Goal: Task Accomplishment & Management: Manage account settings

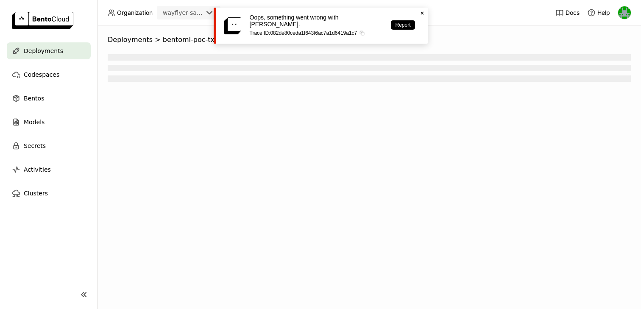
click at [50, 53] on span "Deployments" at bounding box center [43, 51] width 39 height 10
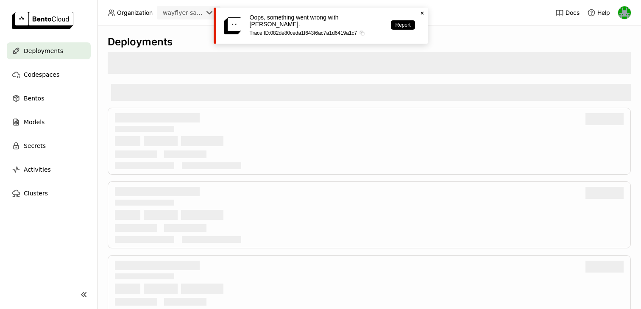
click at [422, 13] on icon at bounding box center [421, 13] width 3 height 3
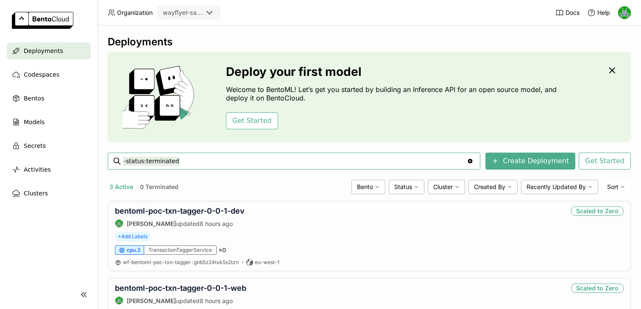
click at [204, 11] on icon at bounding box center [209, 13] width 10 height 10
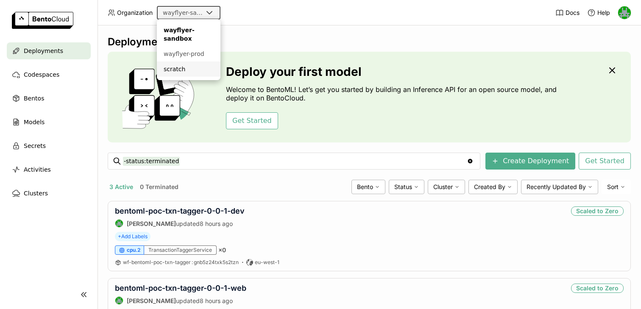
click at [174, 71] on div "scratch" at bounding box center [189, 69] width 50 height 8
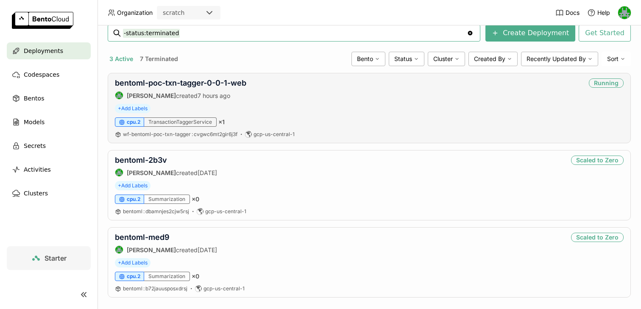
scroll to position [45, 0]
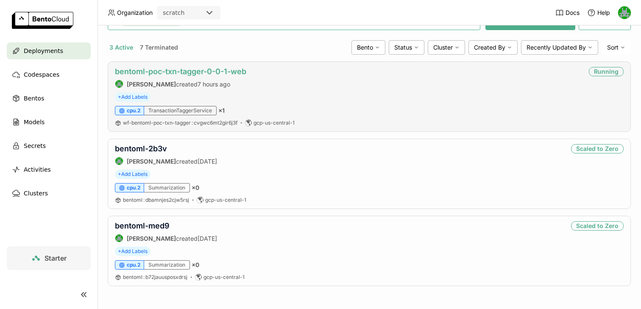
click at [170, 69] on link "bentoml-poc-txn-tagger-0-0-1-web" at bounding box center [180, 71] width 131 height 9
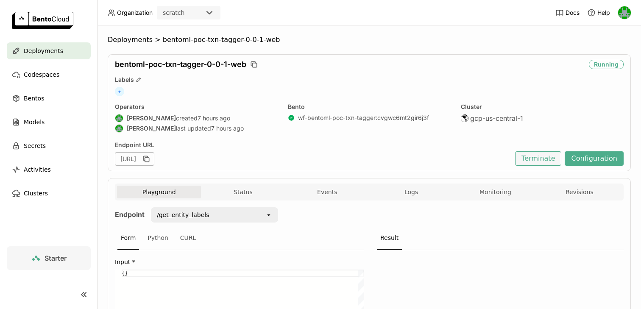
click at [536, 157] on button "Terminate" at bounding box center [538, 158] width 46 height 14
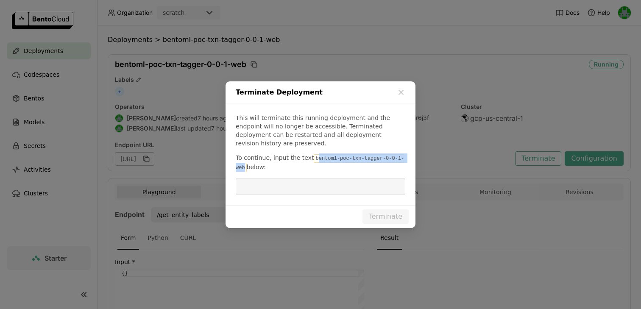
drag, startPoint x: 312, startPoint y: 155, endPoint x: 244, endPoint y: 162, distance: 67.8
click at [244, 162] on code "bentoml-poc-txn-tagger-0-0-1-web" at bounding box center [320, 163] width 168 height 18
copy code "entoml-poc-txn-tagger-0-0-1-web"
click at [258, 178] on input "dialog" at bounding box center [320, 186] width 159 height 16
paste input "entoml-poc-txn-tagger-0-0-1-web"
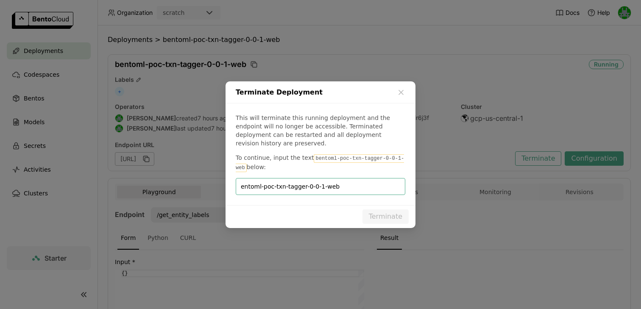
click at [241, 182] on input "entoml-poc-txn-tagger-0-0-1-web" at bounding box center [320, 186] width 159 height 16
click at [251, 181] on input "bentoml-poc-txn-tagger-0-0-1-web" at bounding box center [320, 186] width 159 height 16
type input "bentoml-poc-txn-tagger-0-0-1-web"
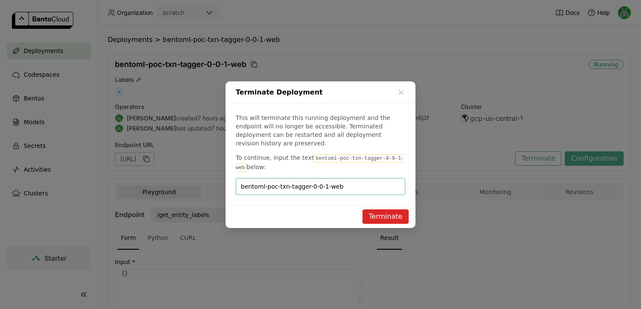
click at [379, 210] on button "Terminate" at bounding box center [385, 216] width 46 height 14
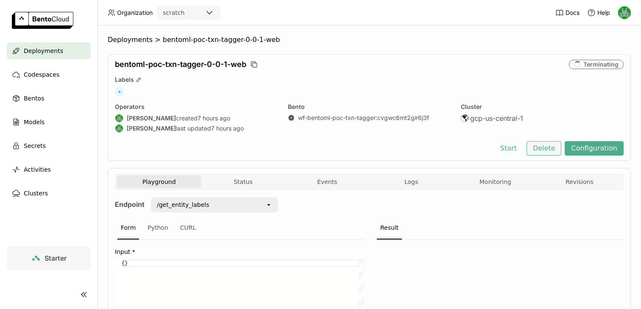
click at [538, 145] on button "Delete" at bounding box center [543, 148] width 35 height 14
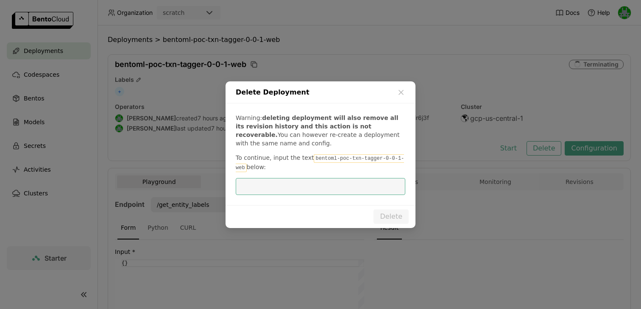
click at [358, 179] on input "dialog" at bounding box center [320, 186] width 159 height 16
type input "bentoml-poc-txn-tagger-0-0-1-web"
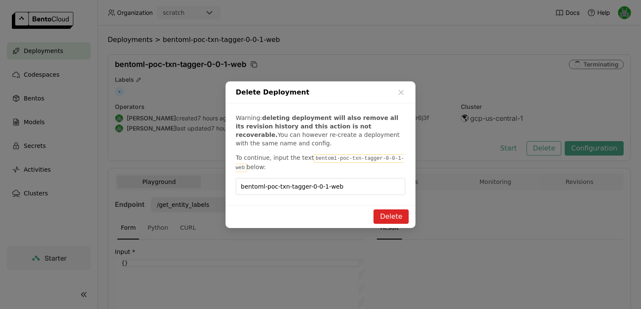
click at [389, 217] on button "Delete" at bounding box center [390, 216] width 35 height 14
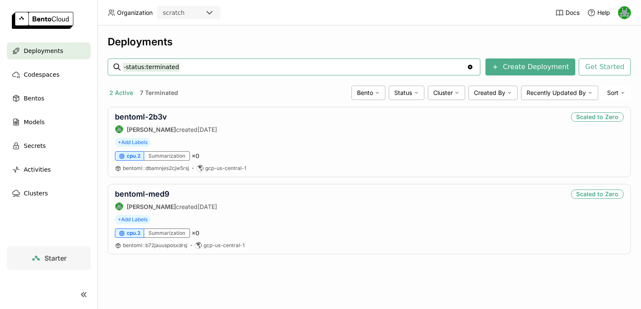
click at [47, 56] on div "Deployments" at bounding box center [49, 50] width 84 height 17
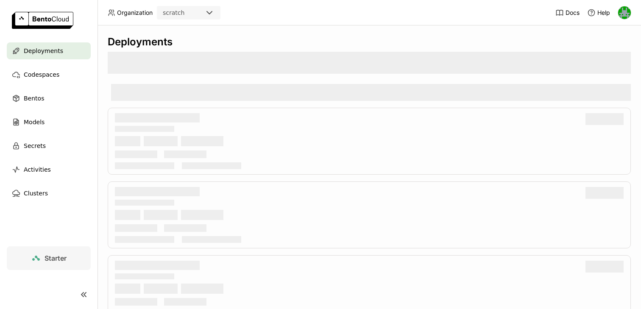
click at [211, 14] on icon at bounding box center [209, 13] width 10 height 10
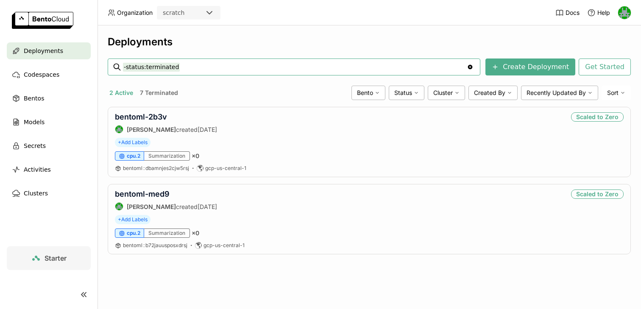
click at [206, 17] on icon at bounding box center [209, 13] width 10 height 10
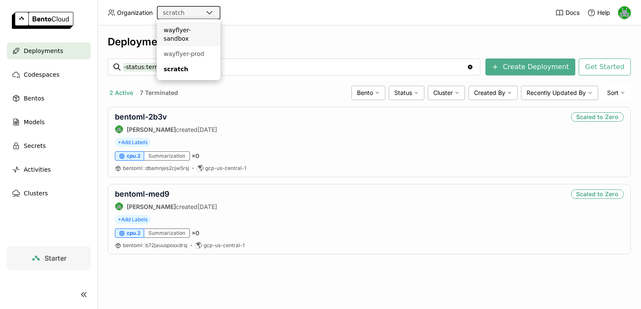
click at [200, 36] on li "wayflyer-sandbox" at bounding box center [189, 34] width 64 height 24
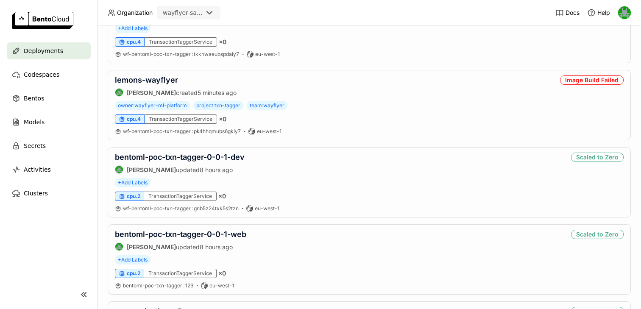
scroll to position [289, 0]
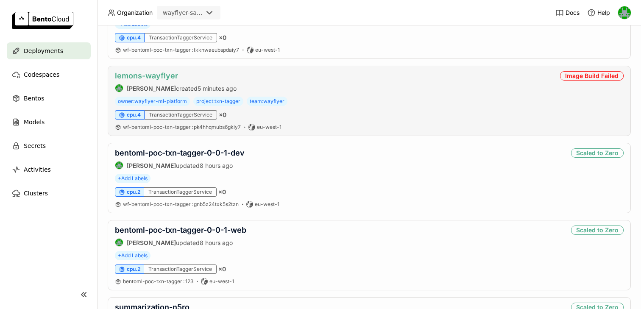
click at [166, 79] on link "lemons-wayflyer" at bounding box center [146, 75] width 63 height 9
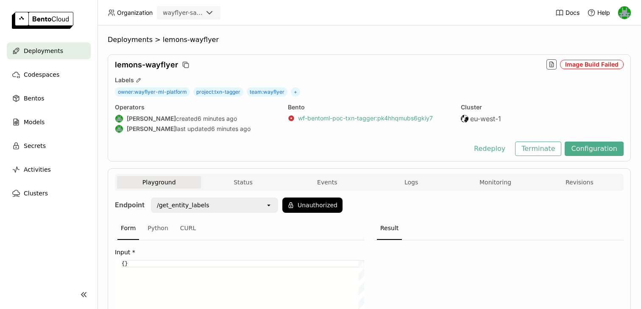
click at [331, 116] on link "wf-bentoml-poc-txn-tagger : pk4hhqmubs6gkiy7" at bounding box center [365, 118] width 135 height 8
click at [342, 180] on button "Events" at bounding box center [327, 182] width 84 height 13
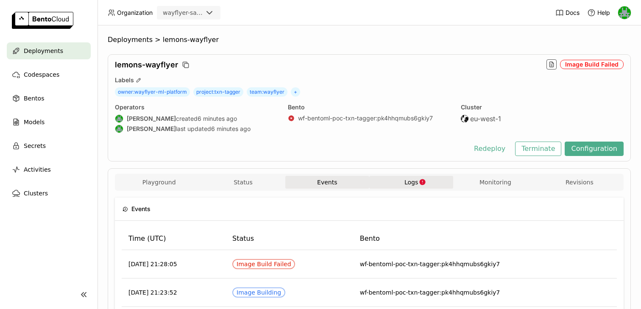
click at [406, 184] on span "Logs" at bounding box center [411, 182] width 14 height 8
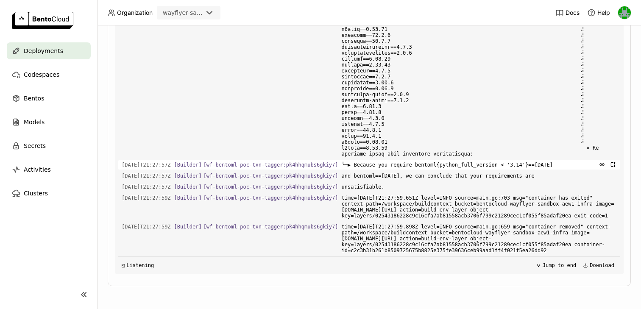
scroll to position [1197, 0]
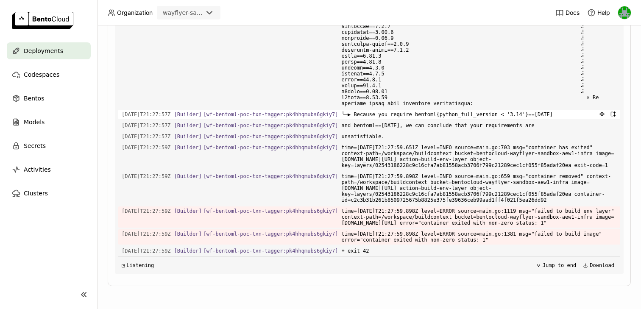
click at [485, 119] on span "╰─▶ Because you require bentoml{python_full_version < '3.14'}==1.4.23" at bounding box center [479, 114] width 275 height 9
click at [531, 119] on span "╰─▶ Because you require bentoml{python_full_version < '3.14'}==1.4.23" at bounding box center [479, 114] width 275 height 9
click at [469, 130] on span "and bentoml==1.4.24, we can conclude that your requirements are" at bounding box center [479, 125] width 275 height 9
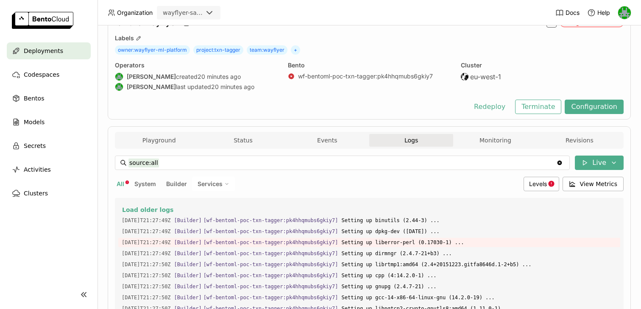
scroll to position [0, 0]
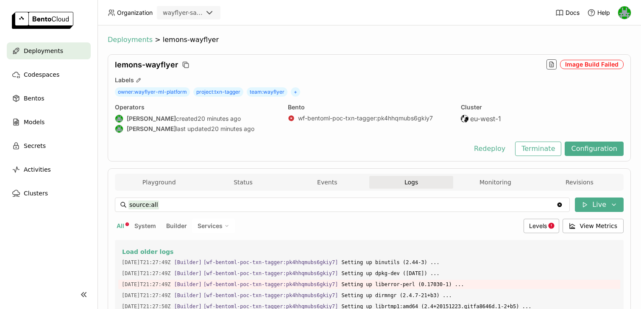
click at [123, 39] on span "Deployments" at bounding box center [130, 40] width 45 height 8
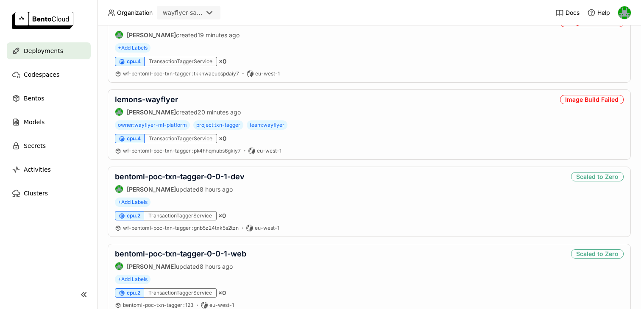
scroll to position [295, 0]
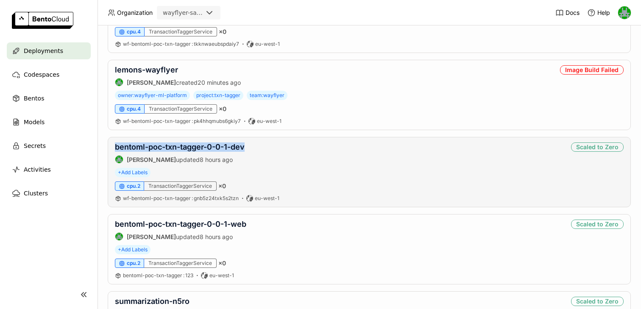
drag, startPoint x: 253, startPoint y: 146, endPoint x: 114, endPoint y: 150, distance: 139.0
click at [114, 150] on div "bentoml-poc-txn-tagger-0-0-1-dev Sean Hickey updated 8 hours ago Scaled to Zero…" at bounding box center [369, 172] width 523 height 70
copy link "bentoml-poc-txn-tagger-0-0-1-dev"
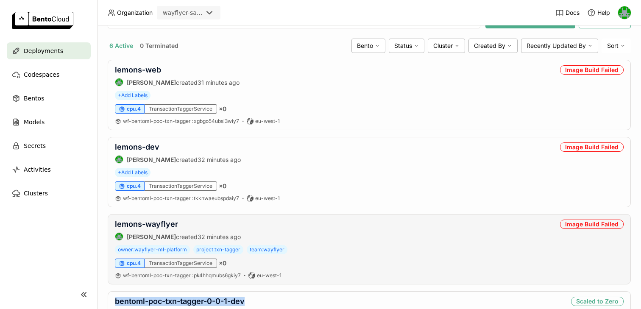
scroll to position [135, 0]
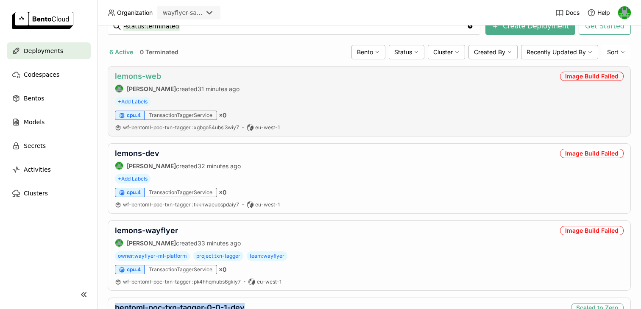
click at [151, 72] on link "lemons-web" at bounding box center [138, 76] width 46 height 9
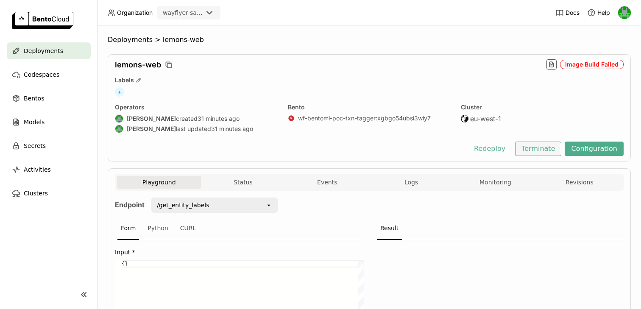
click at [536, 150] on button "Terminate" at bounding box center [538, 149] width 46 height 14
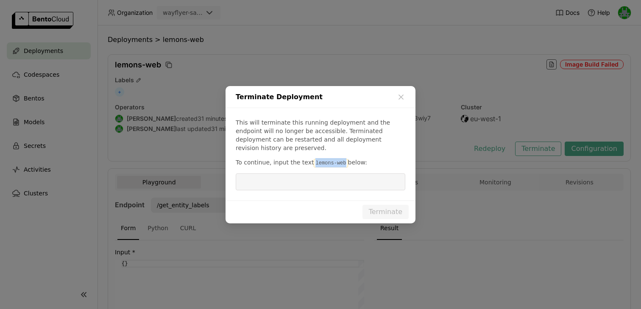
drag, startPoint x: 310, startPoint y: 157, endPoint x: 343, endPoint y: 157, distance: 33.0
click at [343, 158] on p "To continue, input the text lemons-web below:" at bounding box center [320, 162] width 169 height 9
copy code "lemons-web"
click at [319, 174] on input "dialog" at bounding box center [320, 182] width 159 height 16
paste input "lemons-web"
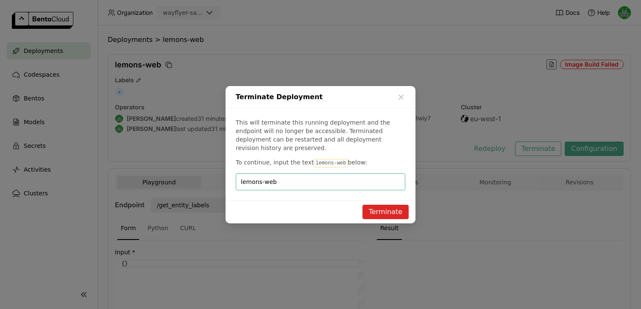
type input "lemons-web"
click at [371, 205] on button "Terminate" at bounding box center [385, 212] width 46 height 14
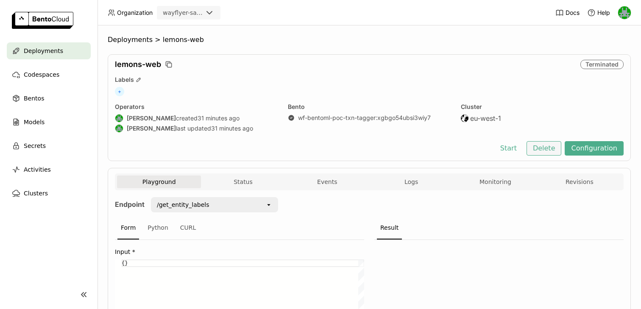
click at [550, 148] on button "Delete" at bounding box center [543, 148] width 35 height 14
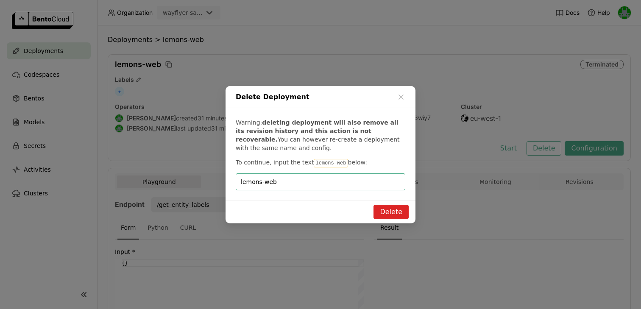
type input "lemons-web"
click at [389, 213] on button "Delete" at bounding box center [390, 212] width 35 height 14
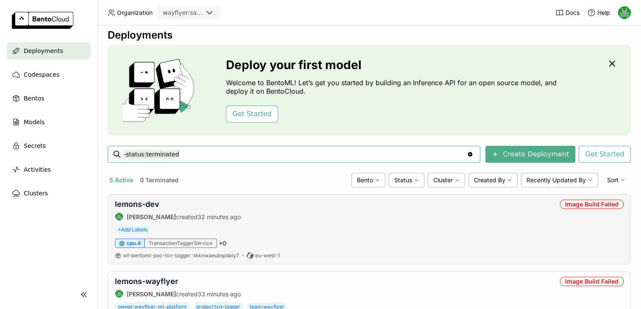
scroll to position [8, 0]
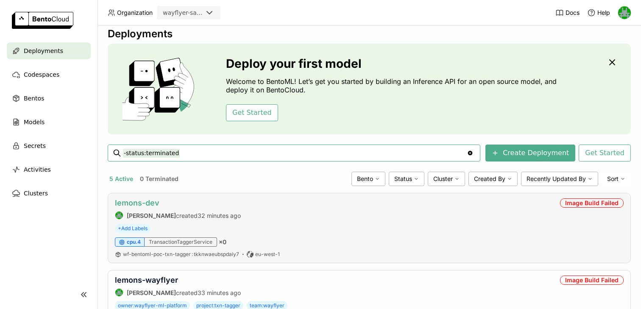
click at [136, 201] on link "lemons-dev" at bounding box center [137, 202] width 44 height 9
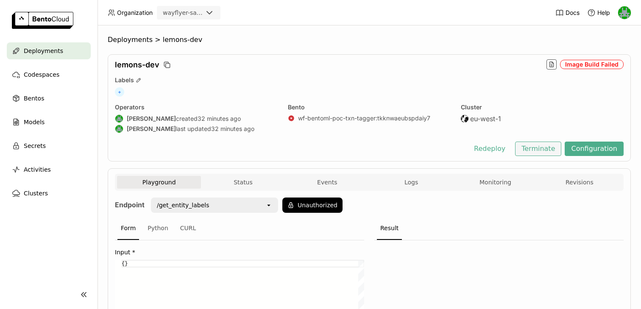
click at [535, 149] on button "Terminate" at bounding box center [538, 149] width 46 height 14
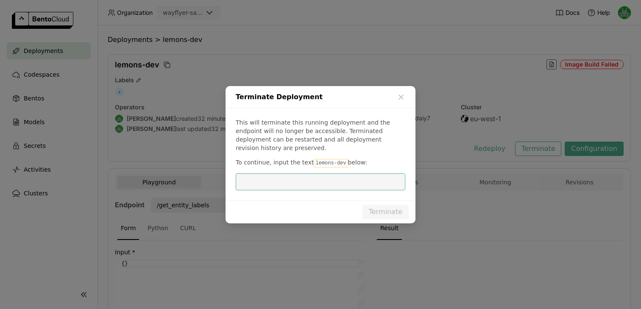
click at [332, 159] on code "lemons-dev" at bounding box center [331, 163] width 34 height 8
copy p "To continue, input the text lemons-dev below:"
click at [307, 161] on p "To continue, input the text lemons-dev below:" at bounding box center [320, 162] width 169 height 9
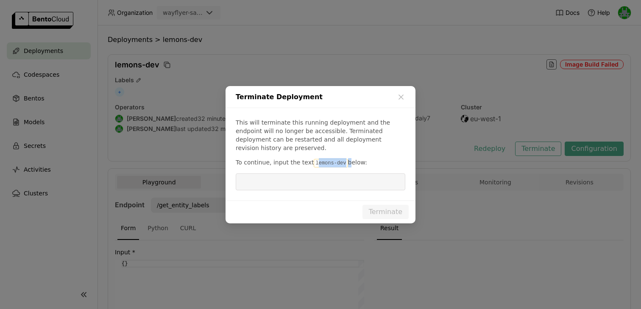
drag, startPoint x: 312, startPoint y: 159, endPoint x: 344, endPoint y: 158, distance: 31.8
click at [344, 158] on p "To continue, input the text lemons-dev below:" at bounding box center [320, 162] width 169 height 9
copy p "emons-dev"
click at [337, 159] on code "lemons-dev" at bounding box center [331, 163] width 34 height 8
drag, startPoint x: 340, startPoint y: 159, endPoint x: 312, endPoint y: 160, distance: 28.4
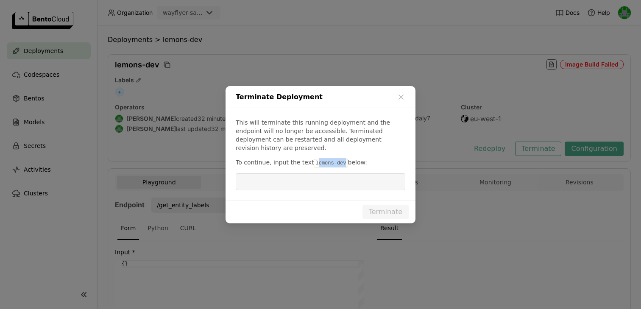
click at [314, 160] on code "lemons-dev" at bounding box center [331, 163] width 34 height 8
drag, startPoint x: 311, startPoint y: 160, endPoint x: 341, endPoint y: 159, distance: 30.1
click at [341, 159] on code "lemons-dev" at bounding box center [331, 163] width 34 height 8
copy code "lemons-dev"
click at [313, 176] on input "dialog" at bounding box center [320, 182] width 159 height 16
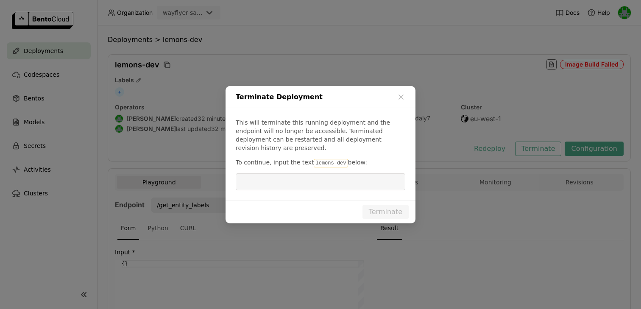
paste input "lemons-dev"
type input "lemons-dev"
click at [373, 205] on button "Terminate" at bounding box center [385, 212] width 46 height 14
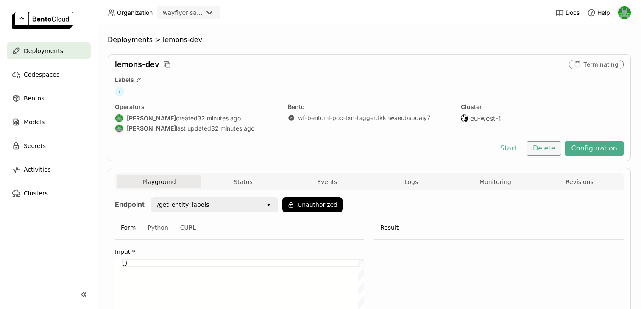
click at [545, 148] on button "Delete" at bounding box center [543, 148] width 35 height 14
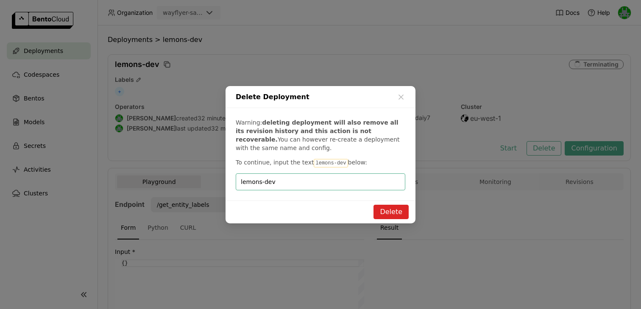
type input "lemons-dev"
click at [389, 212] on button "Delete" at bounding box center [390, 212] width 35 height 14
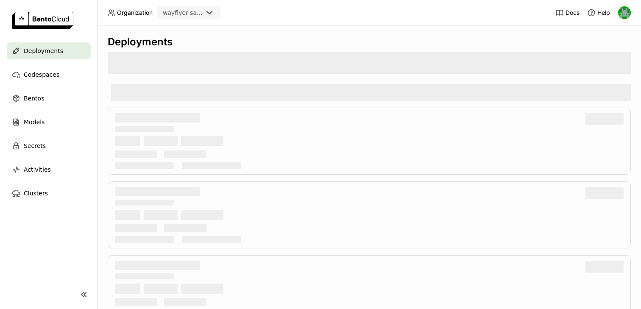
click at [42, 49] on span "Deployments" at bounding box center [43, 51] width 39 height 10
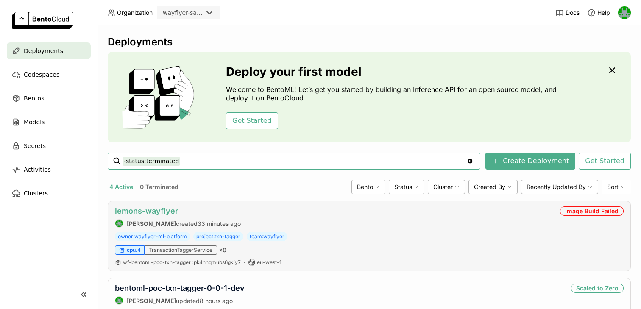
click at [164, 208] on link "lemons-wayflyer" at bounding box center [146, 210] width 63 height 9
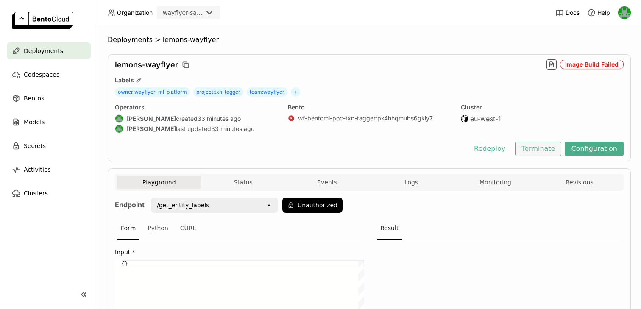
click at [550, 153] on button "Terminate" at bounding box center [538, 149] width 46 height 14
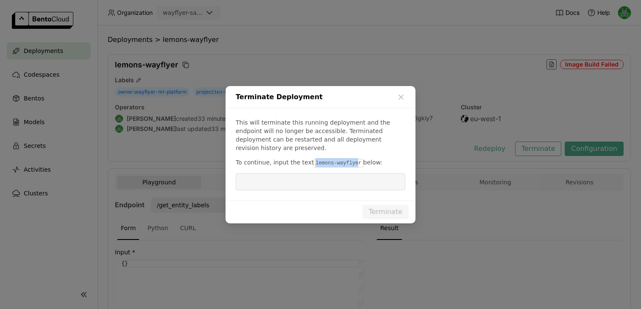
drag, startPoint x: 311, startPoint y: 158, endPoint x: 354, endPoint y: 160, distance: 43.7
click at [354, 160] on code "lemons-wayflyer" at bounding box center [338, 163] width 49 height 8
drag, startPoint x: 356, startPoint y: 160, endPoint x: 311, endPoint y: 159, distance: 45.3
click at [314, 159] on code "lemons-wayflyer" at bounding box center [338, 163] width 49 height 8
copy code "lemons-wayflyer"
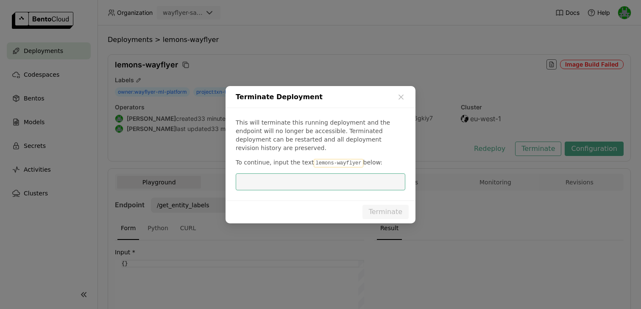
click at [303, 177] on input "dialog" at bounding box center [320, 182] width 159 height 16
paste input "lemons-wayflyer"
type input "lemons-wayflyer"
click at [383, 212] on button "Terminate" at bounding box center [385, 212] width 46 height 14
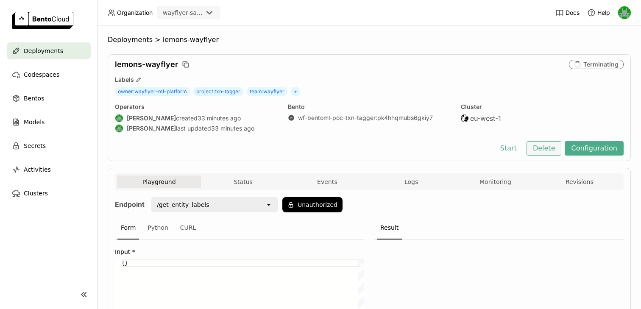
click at [544, 149] on button "Delete" at bounding box center [543, 148] width 35 height 14
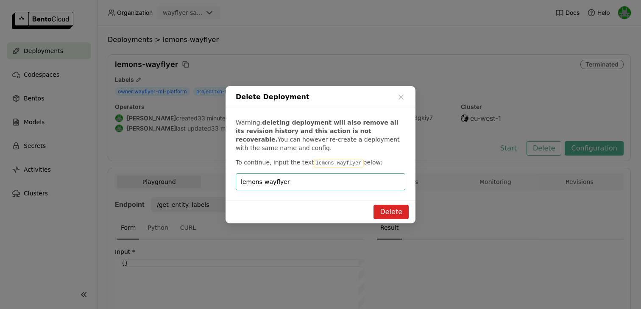
type input "lemons-wayflyer"
click at [383, 212] on button "Delete" at bounding box center [390, 212] width 35 height 14
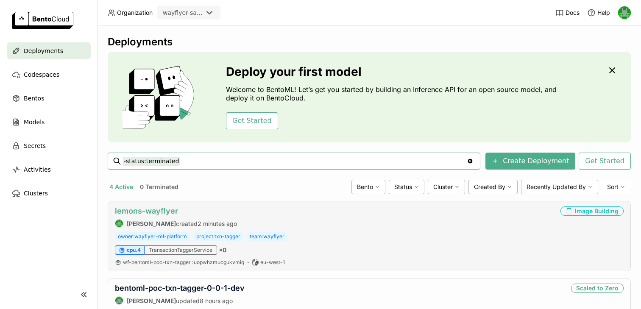
click at [143, 213] on link "lemons-wayflyer" at bounding box center [146, 210] width 63 height 9
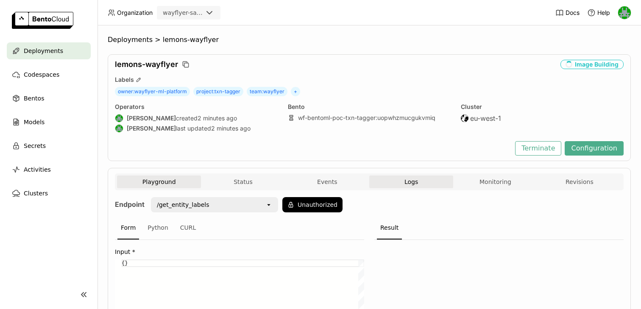
click at [408, 183] on span "Logs" at bounding box center [411, 182] width 14 height 8
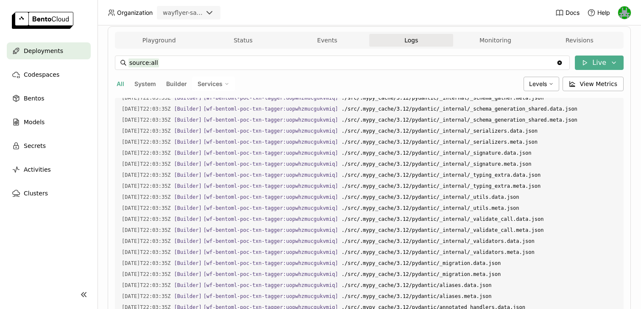
scroll to position [220, 0]
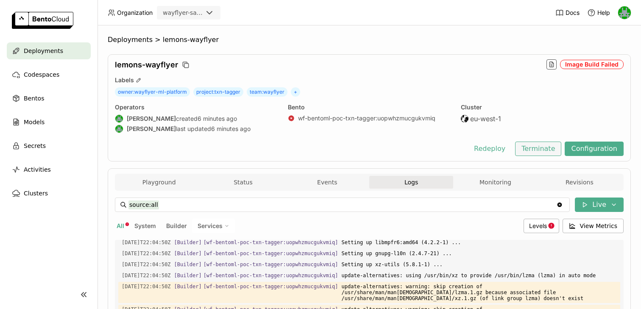
click at [541, 150] on button "Terminate" at bounding box center [538, 149] width 46 height 14
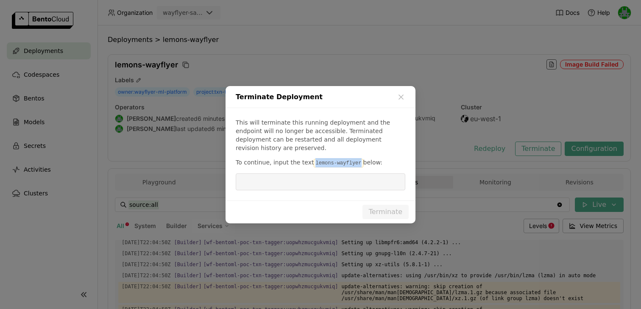
drag, startPoint x: 311, startPoint y: 158, endPoint x: 355, endPoint y: 161, distance: 44.6
click at [355, 161] on code "lemons-wayflyer" at bounding box center [338, 163] width 49 height 8
copy code "lemons-wayflyer"
click at [337, 178] on input "dialog" at bounding box center [320, 182] width 159 height 16
paste input "lemons-wayflyer"
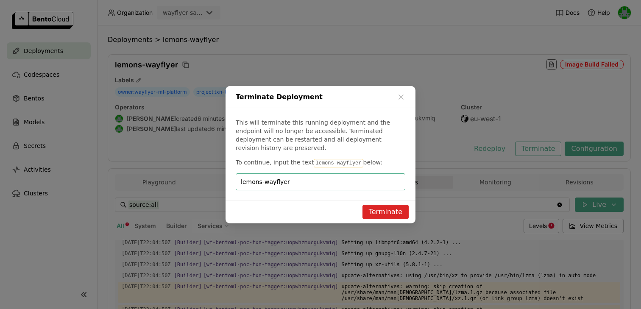
type input "lemons-wayflyer"
click at [377, 211] on button "Terminate" at bounding box center [385, 212] width 46 height 14
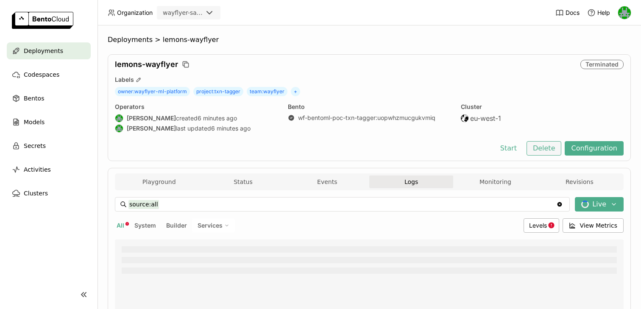
click at [538, 153] on button "Delete" at bounding box center [543, 148] width 35 height 14
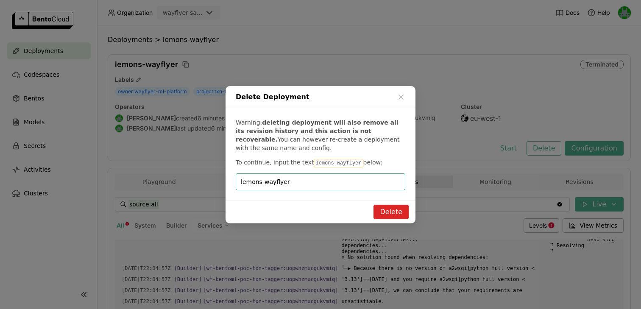
scroll to position [1120, 0]
type input "lemons-wayflyer"
click at [387, 210] on button "Delete" at bounding box center [390, 212] width 35 height 14
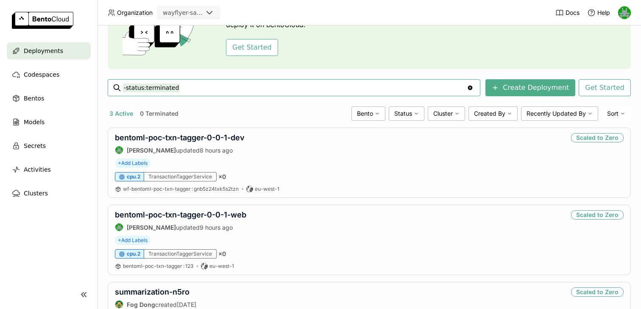
scroll to position [81, 0]
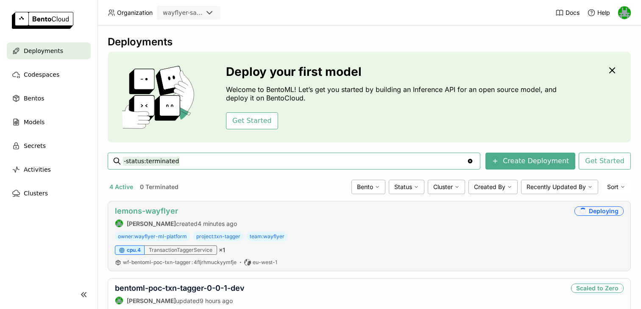
click at [166, 207] on link "lemons-wayflyer" at bounding box center [146, 210] width 63 height 9
